Goal: Check status

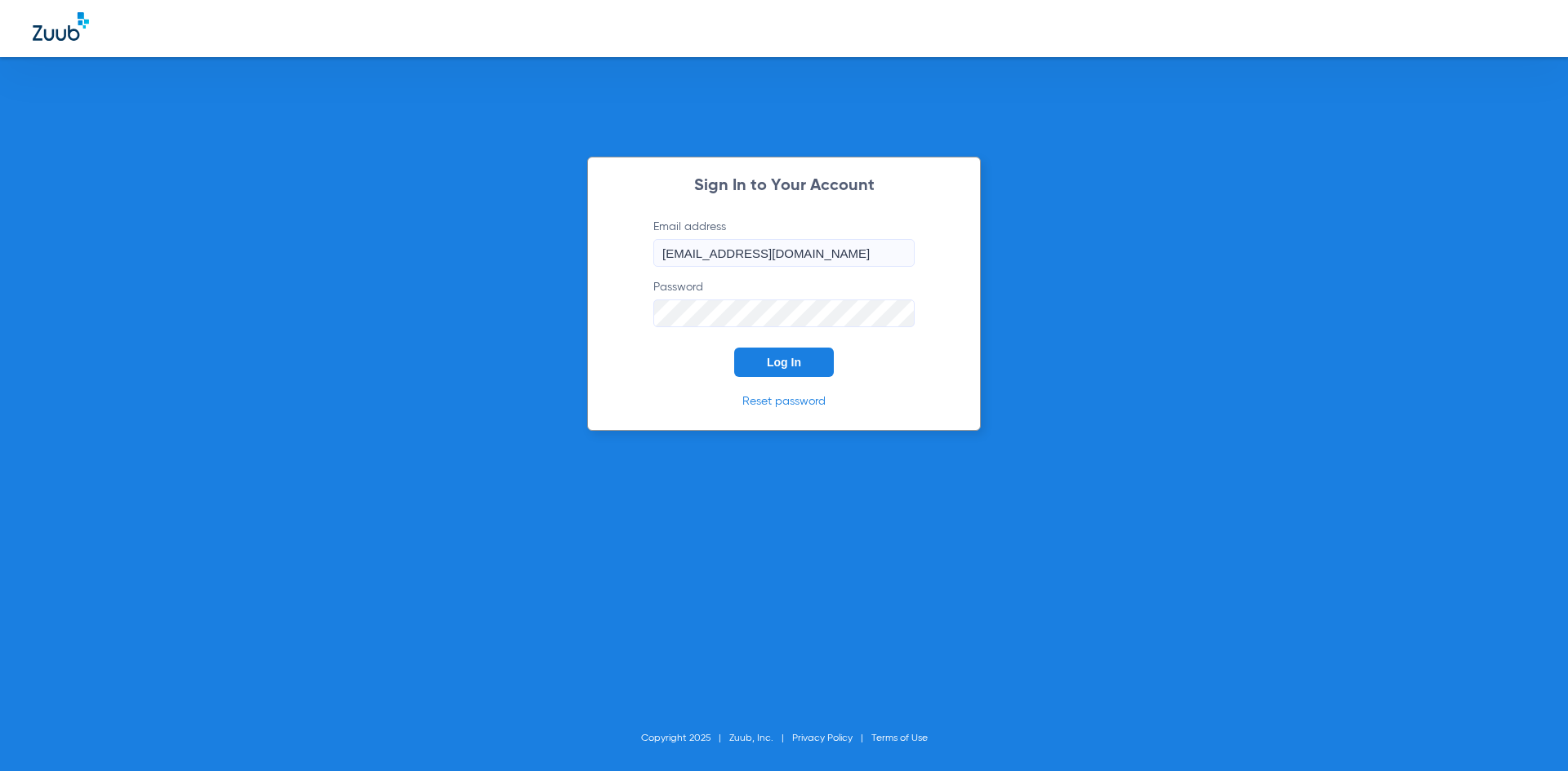
click at [782, 361] on span "Log In" at bounding box center [784, 362] width 35 height 13
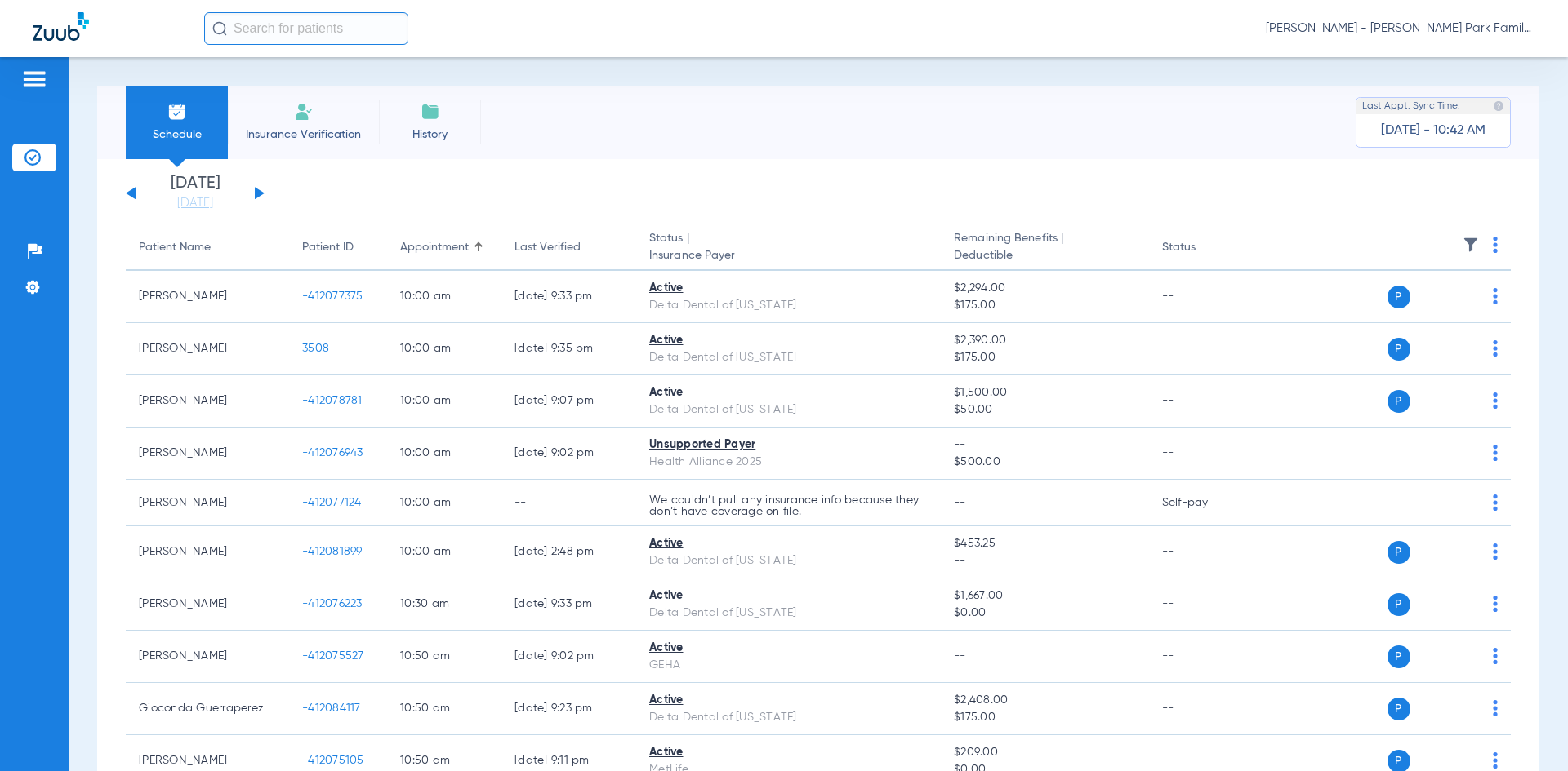
click at [259, 197] on button at bounding box center [259, 192] width 10 height 12
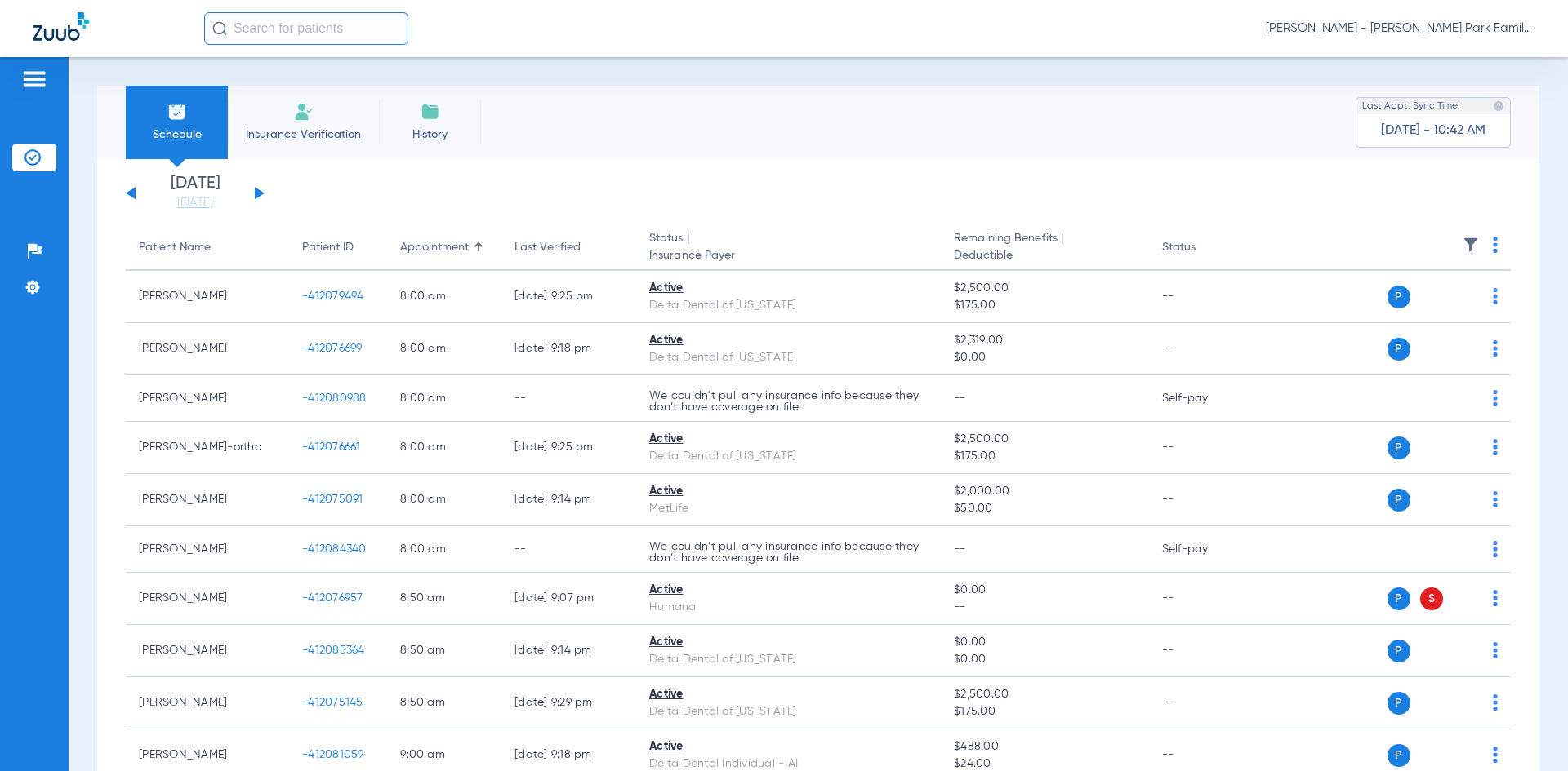
click at [1462, 250] on img at bounding box center [1470, 245] width 16 height 16
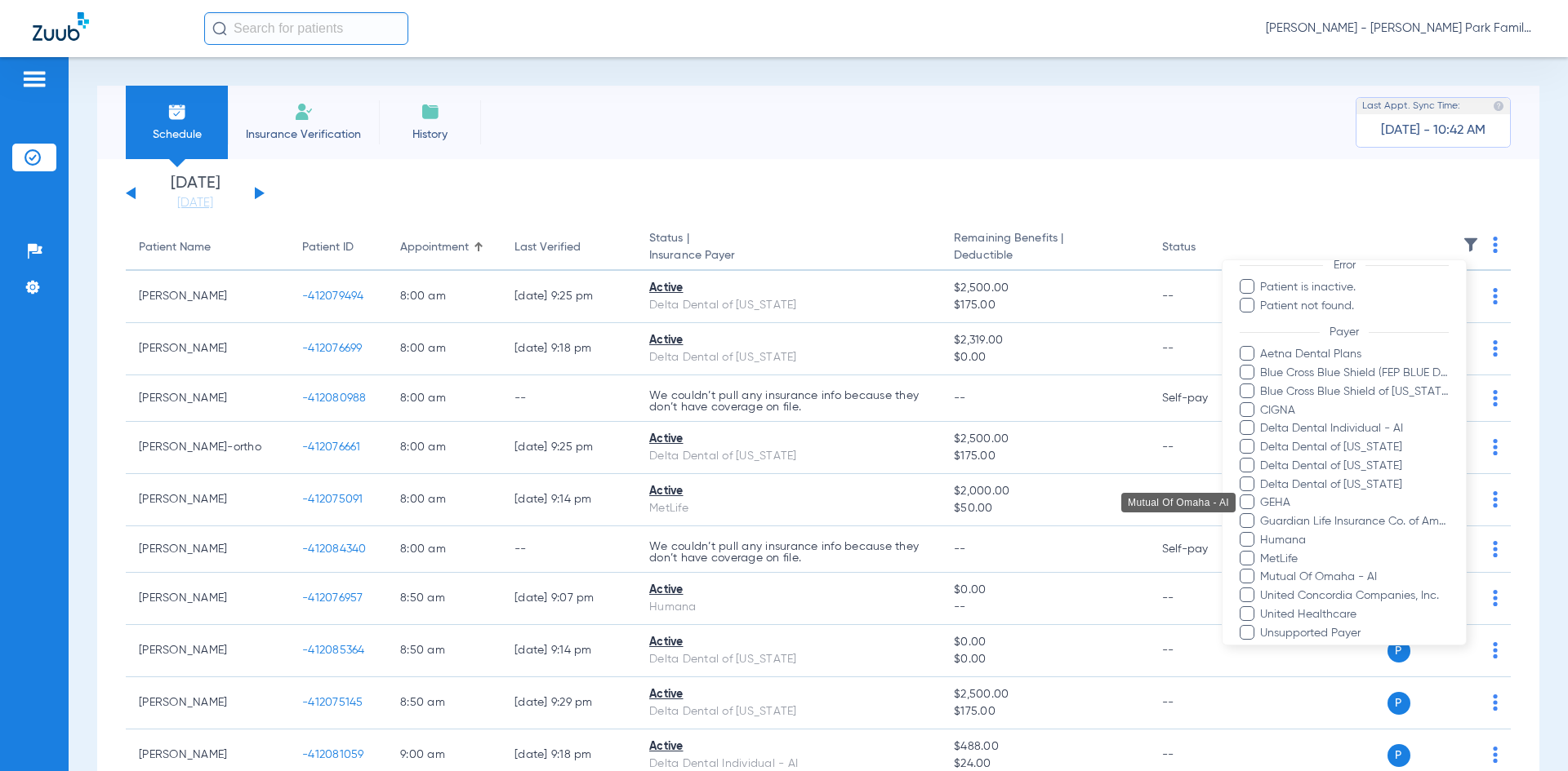
scroll to position [303, 0]
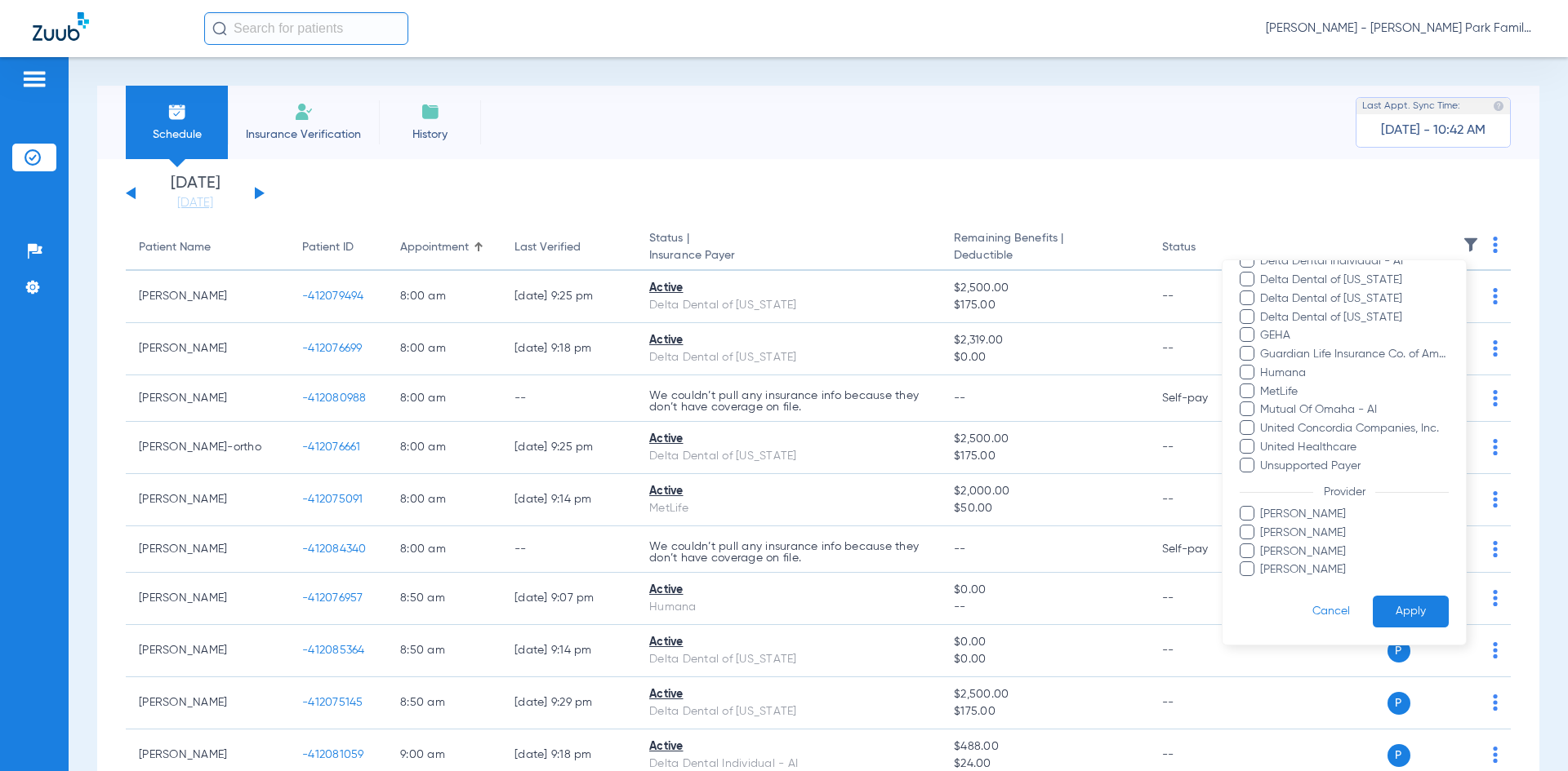
click at [1256, 568] on label "[PERSON_NAME]" at bounding box center [1344, 570] width 209 height 17
click at [1263, 581] on input "[PERSON_NAME]" at bounding box center [1263, 581] width 0 height 0
click at [1438, 612] on form "Filters Clear All Status Active Inactive Not Verified Error Patient is inactive…" at bounding box center [1344, 301] width 243 height 687
click at [1397, 614] on button "Apply" at bounding box center [1410, 612] width 76 height 32
